Goal: Information Seeking & Learning: Find contact information

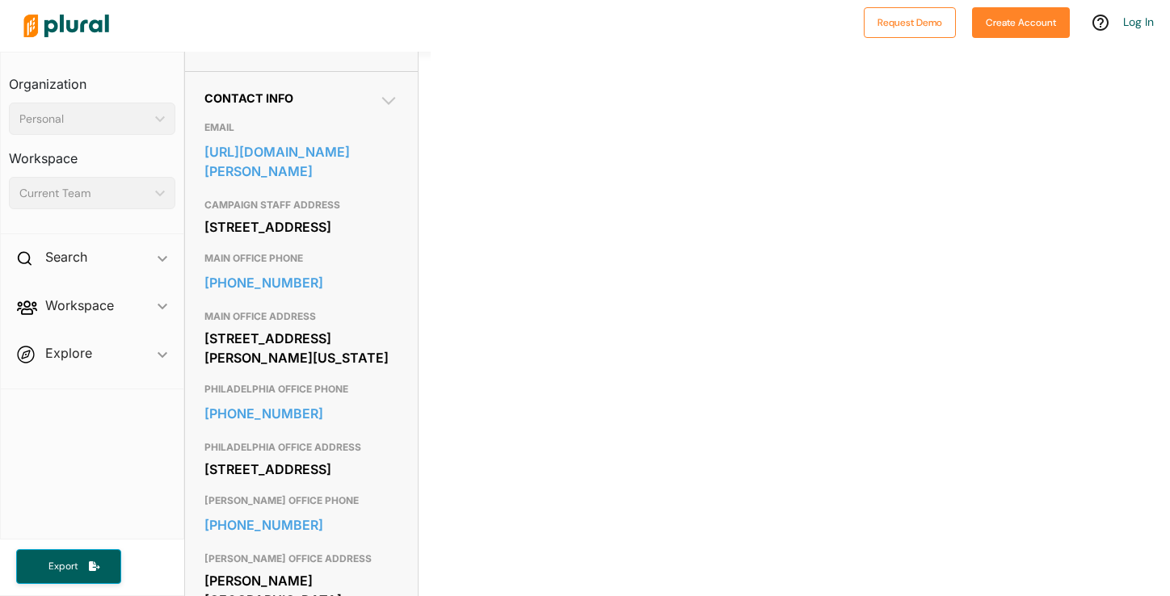
scroll to position [487, 0]
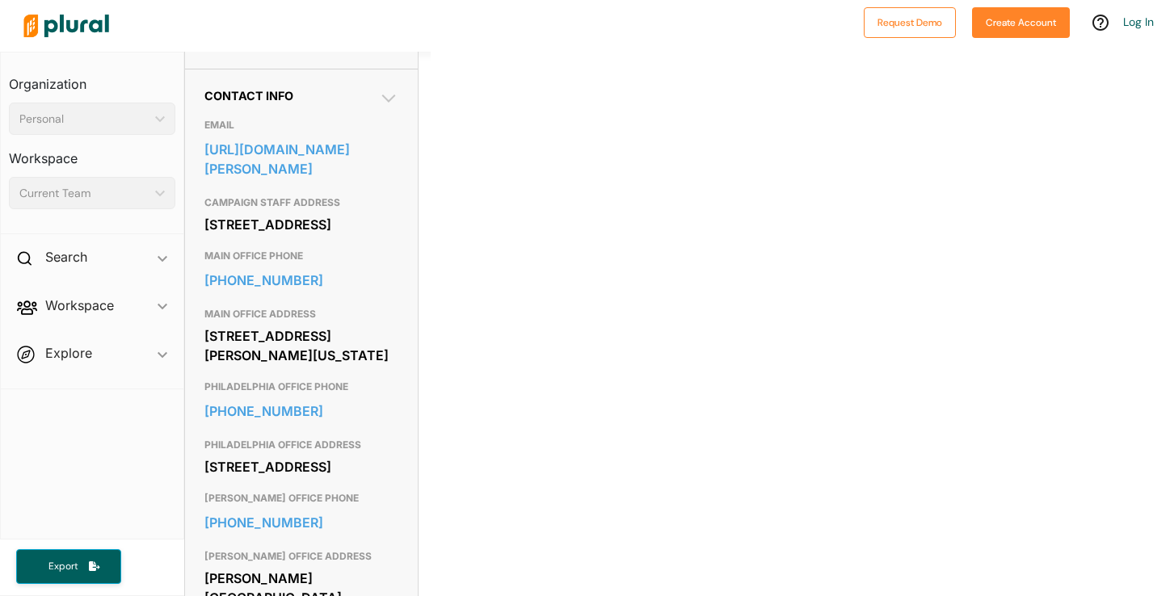
drag, startPoint x: 208, startPoint y: 388, endPoint x: 345, endPoint y: 423, distance: 141.7
click at [345, 368] on div "[STREET_ADDRESS][PERSON_NAME][US_STATE]" at bounding box center [301, 346] width 194 height 44
copy div "[STREET_ADDRESS][PERSON_NAME][US_STATE]"
drag, startPoint x: 205, startPoint y: 383, endPoint x: 351, endPoint y: 419, distance: 149.9
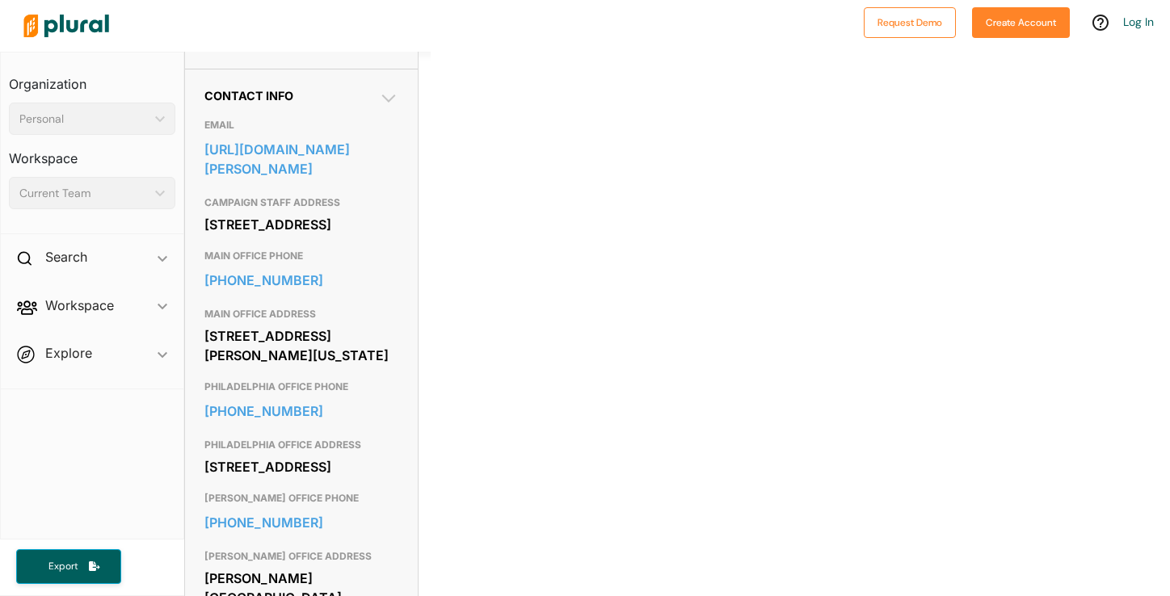
click at [352, 368] on div "[STREET_ADDRESS][PERSON_NAME][US_STATE]" at bounding box center [301, 346] width 194 height 44
copy div "[STREET_ADDRESS][PERSON_NAME][US_STATE]"
